Goal: Find specific page/section

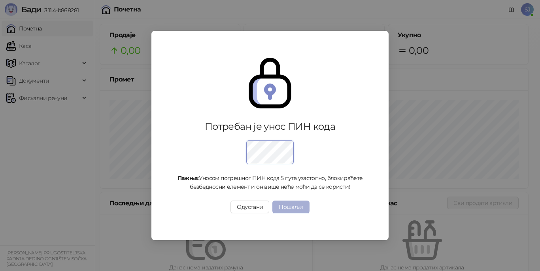
click at [286, 203] on button "Пошаљи" at bounding box center [290, 206] width 37 height 13
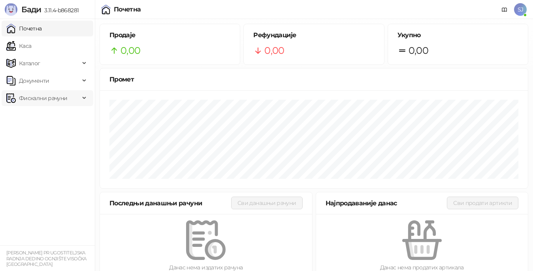
click at [46, 99] on span "Фискални рачуни" at bounding box center [43, 98] width 48 height 16
click at [42, 137] on link "По данима" at bounding box center [30, 133] width 42 height 16
